Goal: Transaction & Acquisition: Purchase product/service

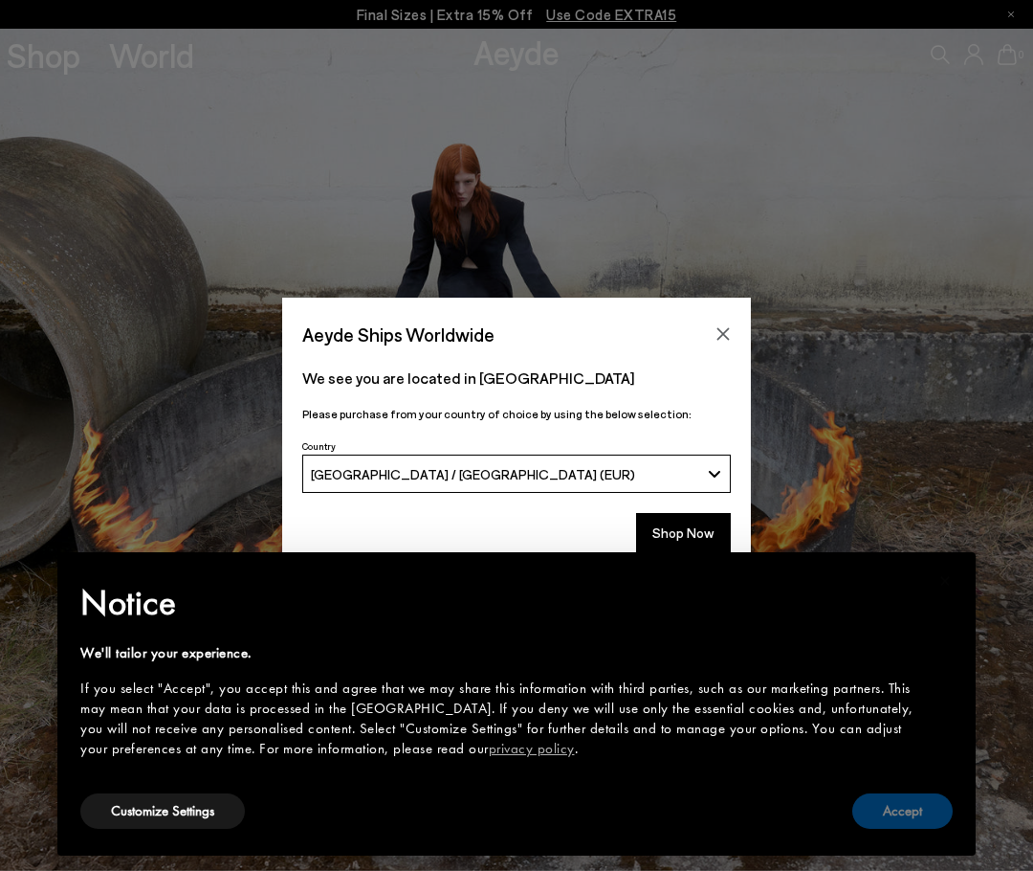
click at [899, 808] on button "Accept" at bounding box center [902, 810] width 100 height 35
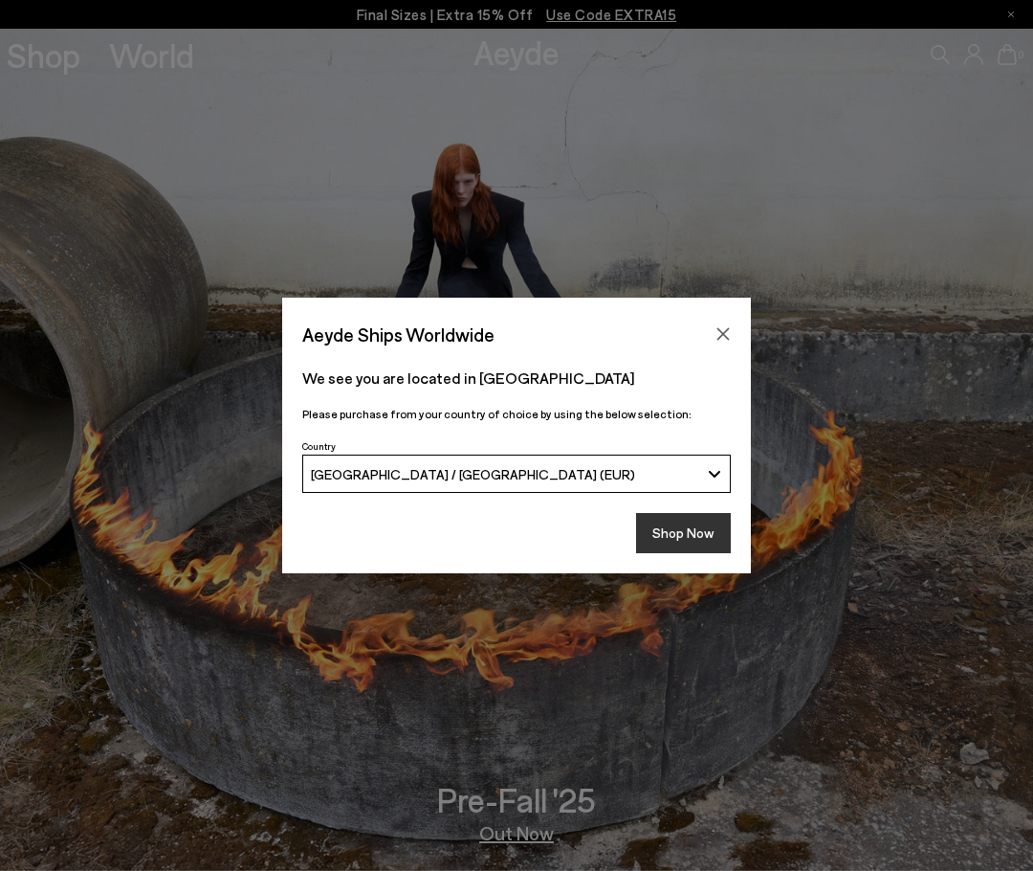
click at [701, 539] on button "Shop Now" at bounding box center [683, 533] width 95 height 40
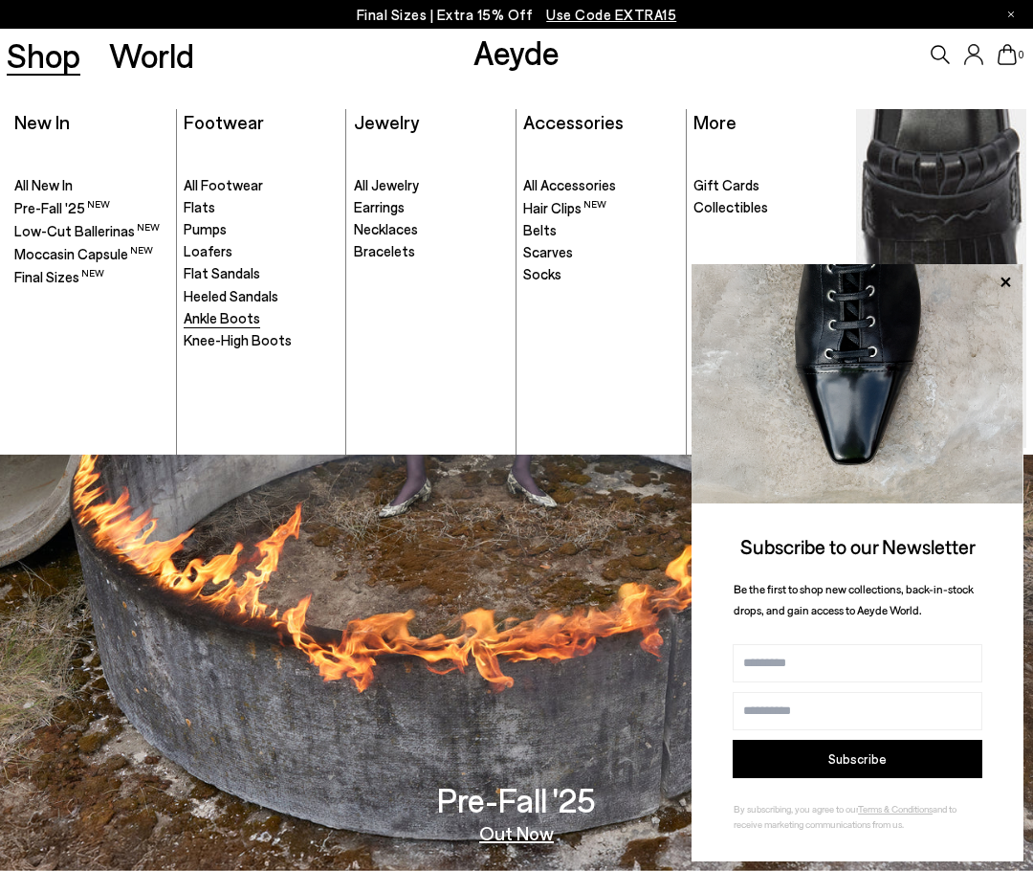
click at [248, 315] on span "Ankle Boots" at bounding box center [222, 317] width 77 height 17
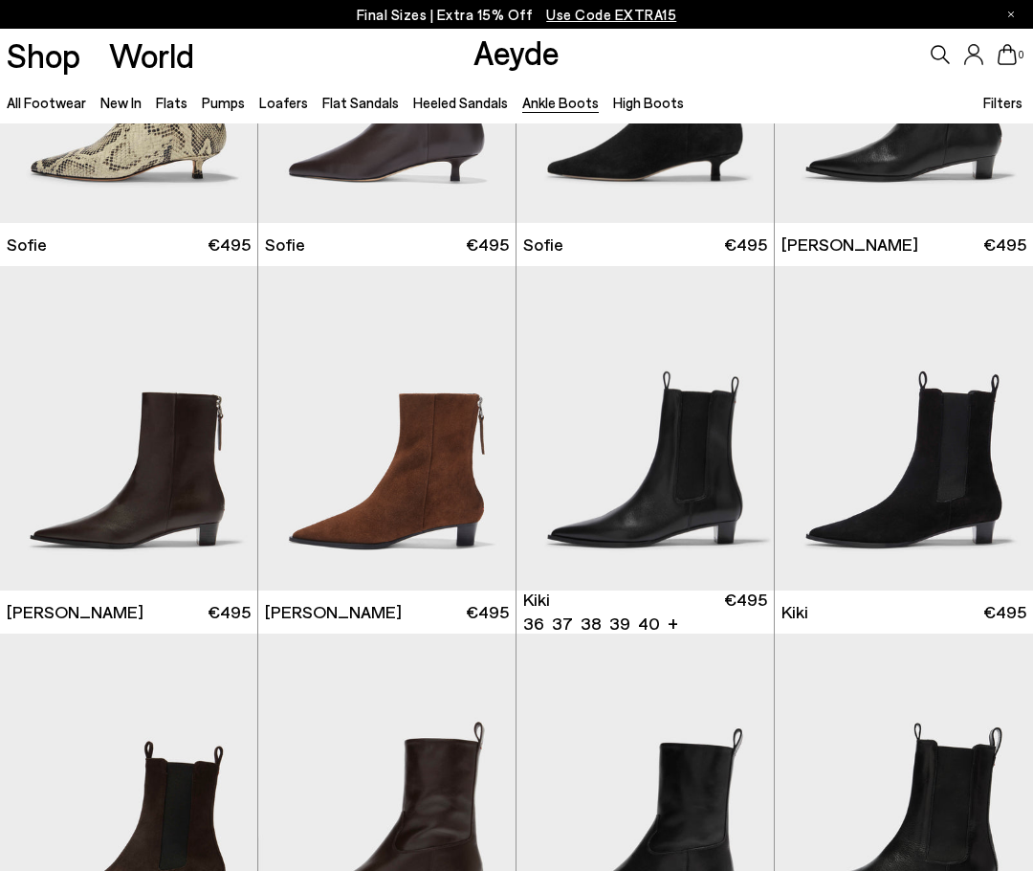
scroll to position [1818, 0]
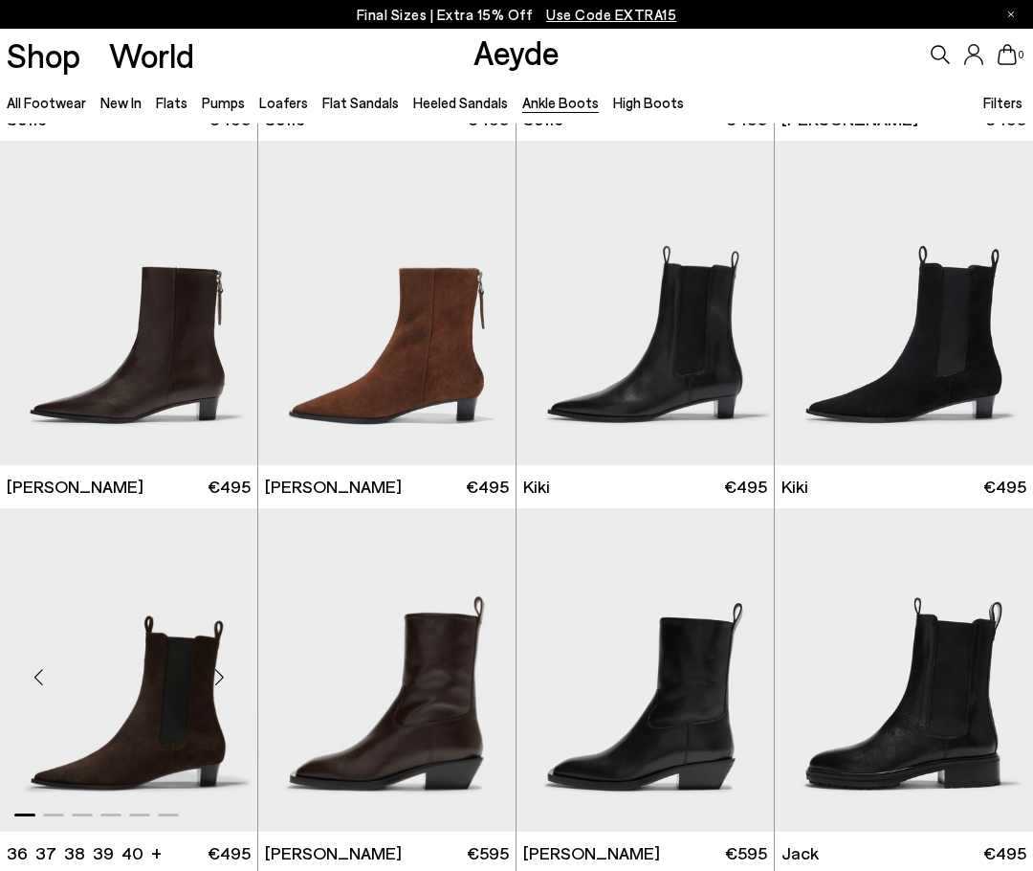
click at [188, 695] on img "1 / 6" at bounding box center [128, 670] width 257 height 324
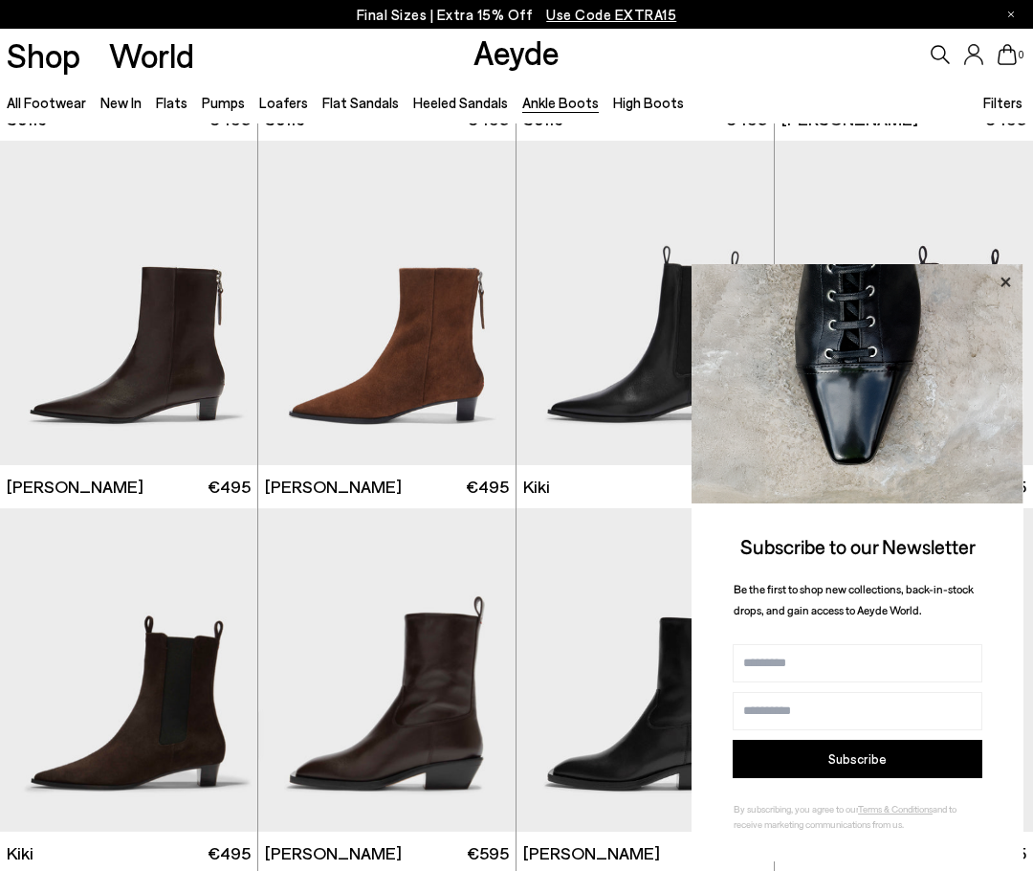
click at [998, 271] on icon at bounding box center [1005, 282] width 25 height 25
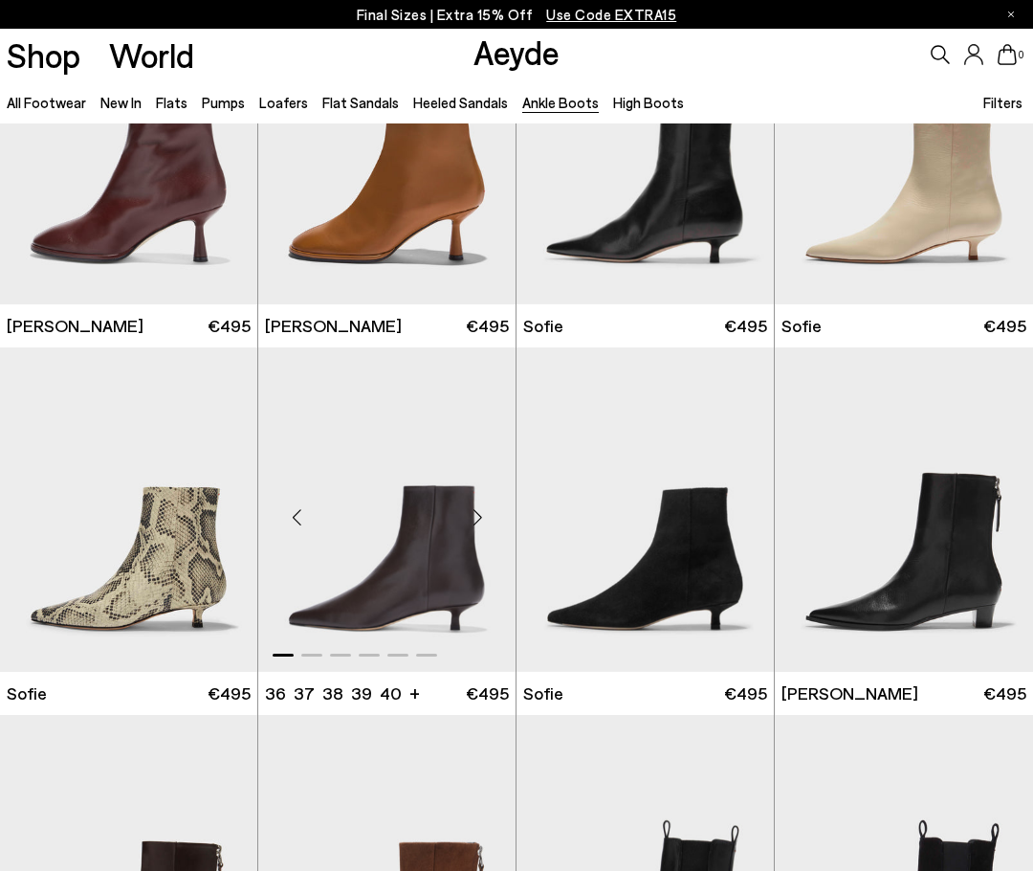
scroll to position [1052, 0]
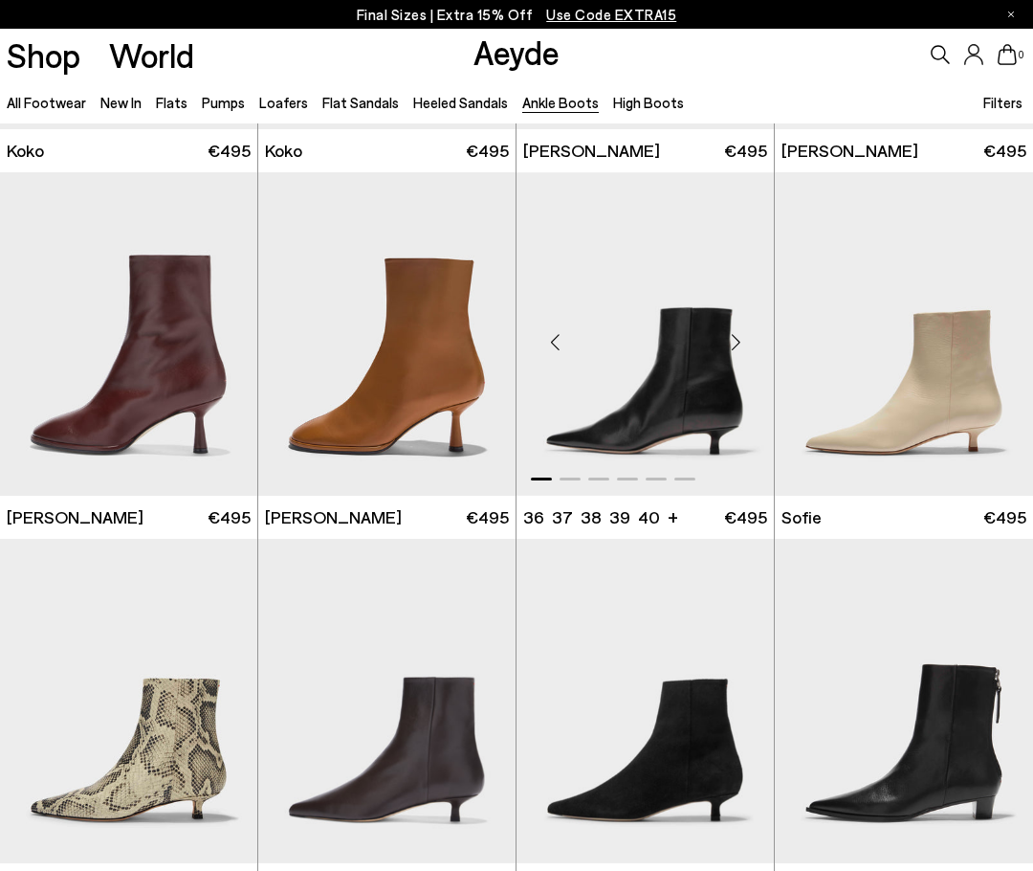
click at [693, 393] on img "1 / 6" at bounding box center [645, 334] width 257 height 324
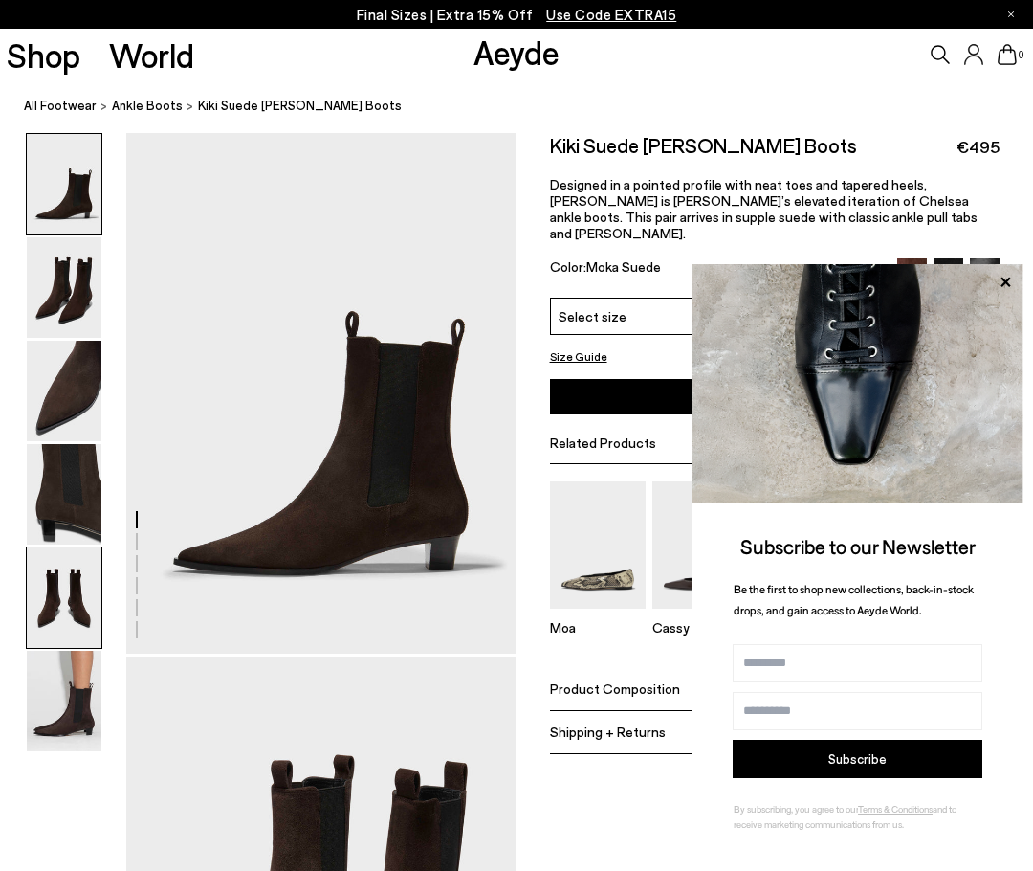
click at [83, 572] on img at bounding box center [64, 597] width 75 height 100
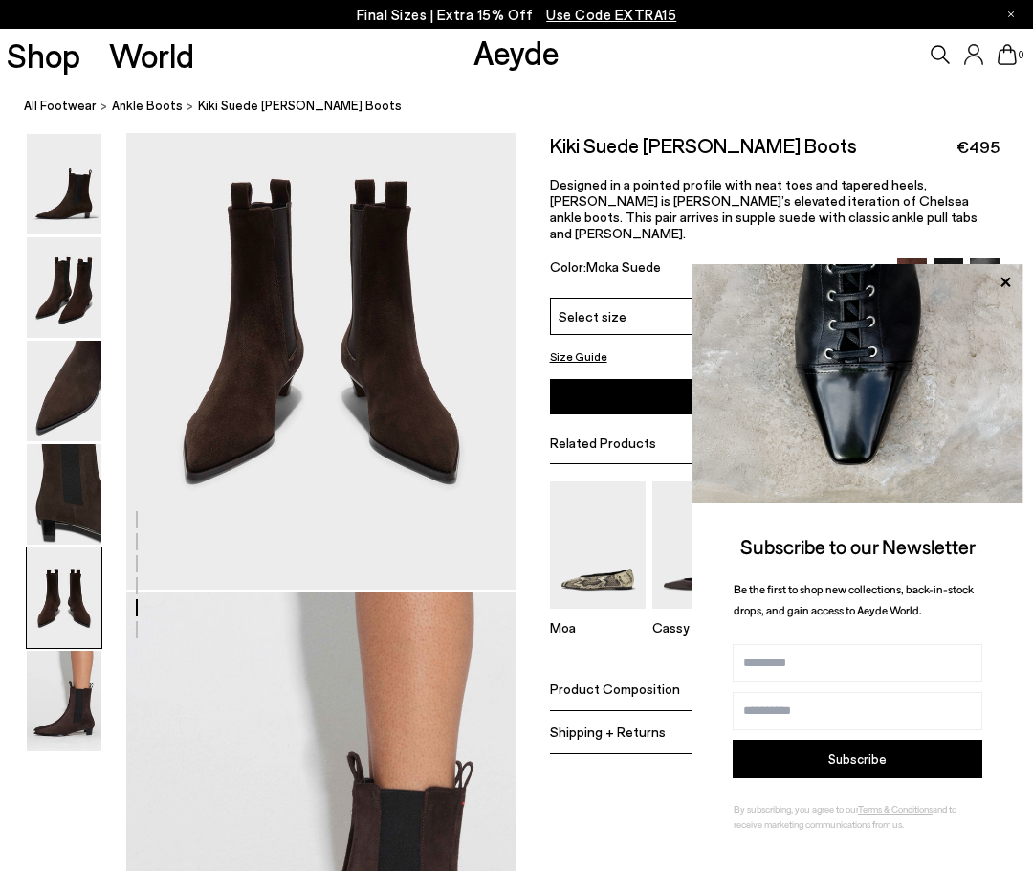
scroll to position [2095, 0]
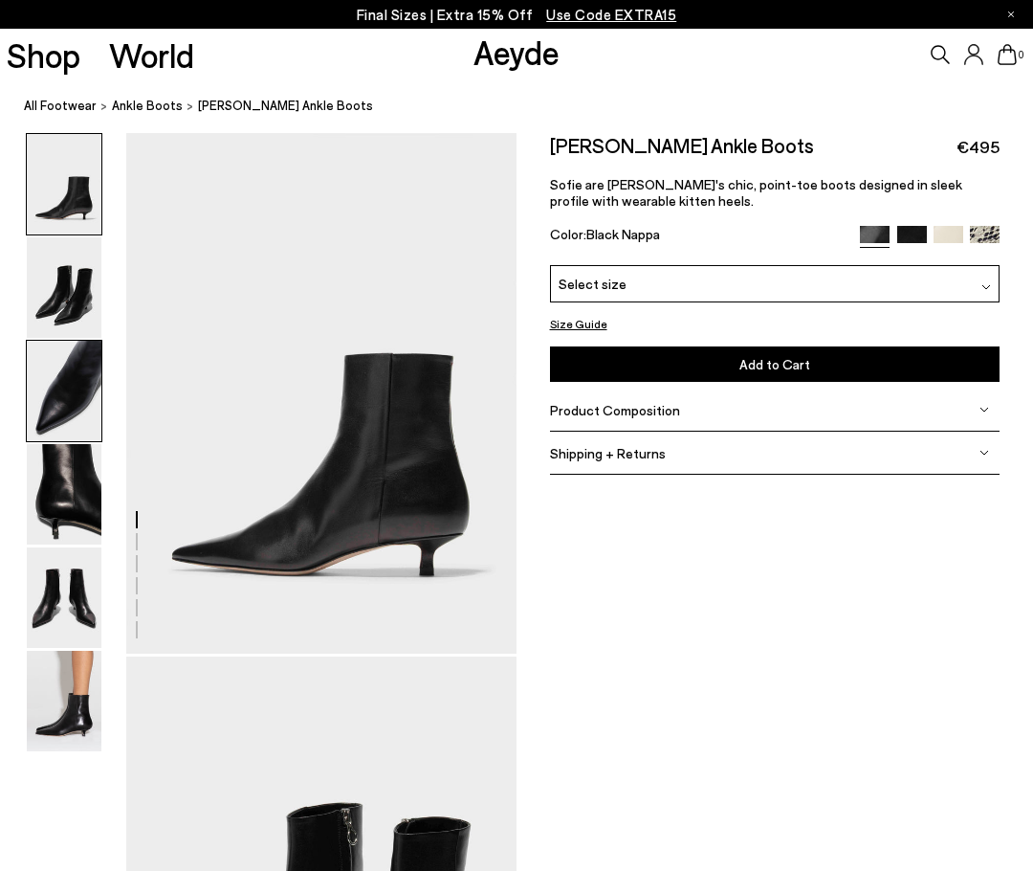
click at [93, 379] on img at bounding box center [64, 391] width 75 height 100
